Goal: Use online tool/utility: Utilize a website feature to perform a specific function

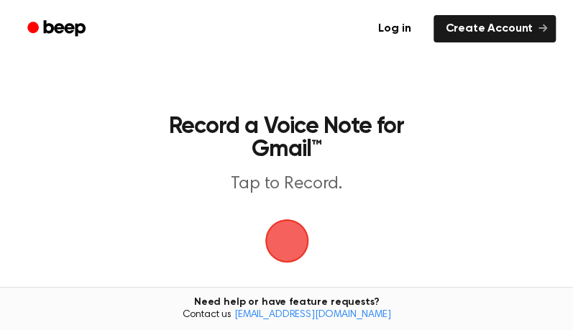
click at [290, 242] on span "button" at bounding box center [286, 240] width 65 height 65
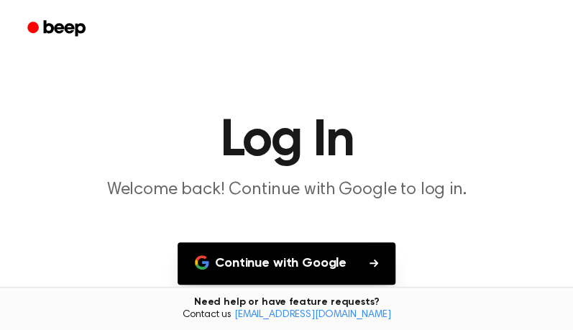
click at [314, 269] on button "Continue with Google" at bounding box center [287, 263] width 218 height 42
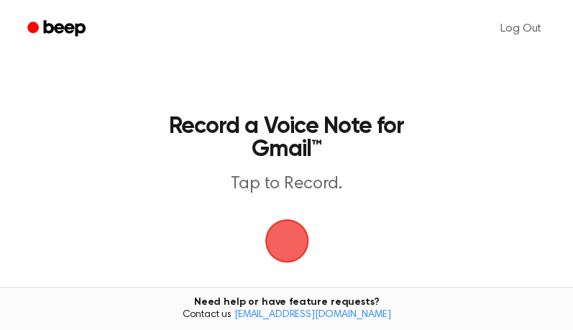
click at [299, 233] on span "button" at bounding box center [286, 240] width 55 height 55
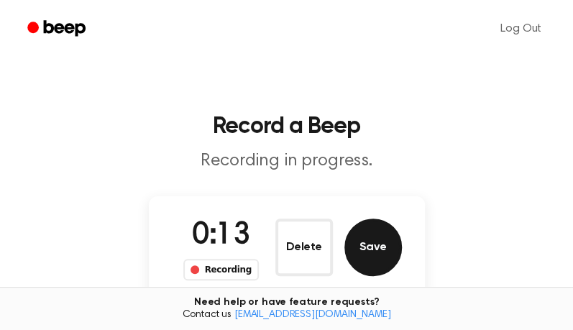
click at [376, 252] on button "Save" at bounding box center [373, 248] width 58 height 58
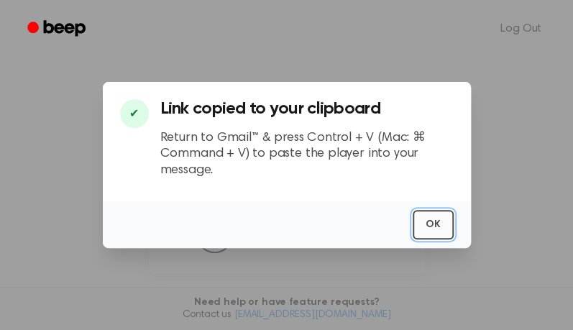
click at [447, 222] on button "OK" at bounding box center [433, 224] width 41 height 29
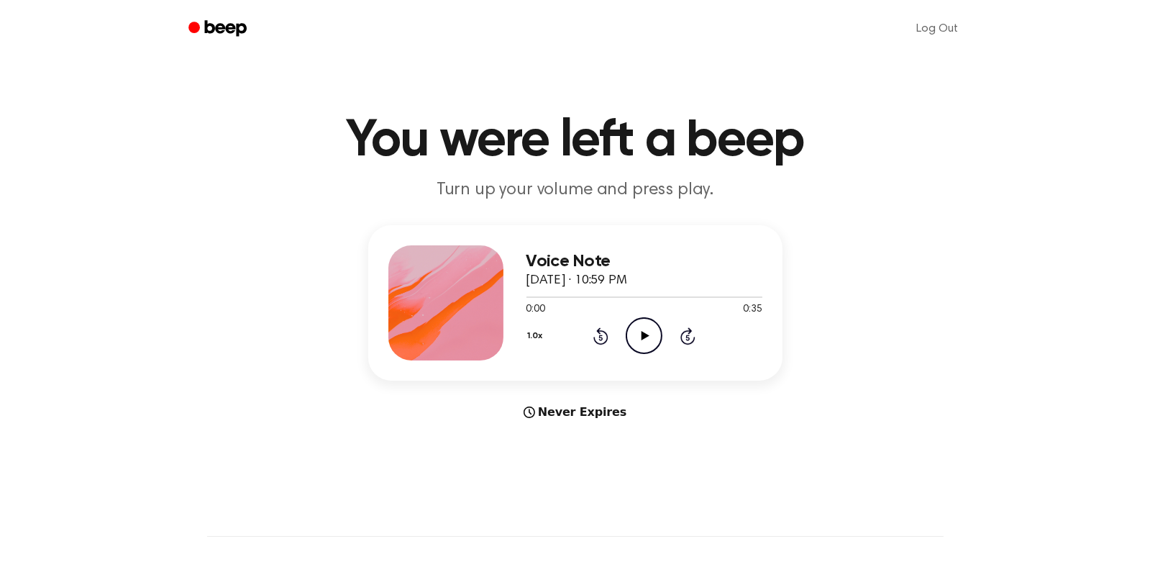
click at [644, 328] on icon "Play Audio" at bounding box center [644, 335] width 37 height 37
click at [644, 334] on icon at bounding box center [646, 335] width 8 height 9
